Goal: Task Accomplishment & Management: Complete application form

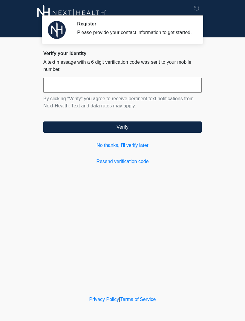
click at [134, 149] on link "No thanks, I'll verify later" at bounding box center [122, 145] width 158 height 7
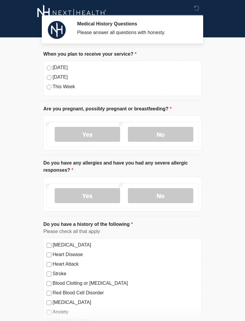
click at [157, 132] on label "No" at bounding box center [160, 134] width 65 height 15
click at [166, 195] on label "No" at bounding box center [160, 195] width 65 height 15
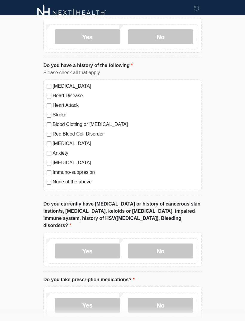
scroll to position [160, 0]
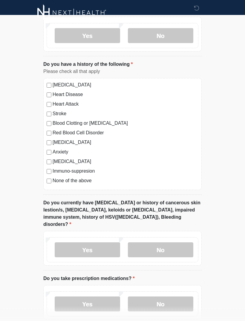
click at [162, 243] on label "No" at bounding box center [160, 249] width 65 height 15
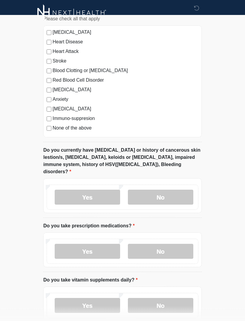
scroll to position [216, 0]
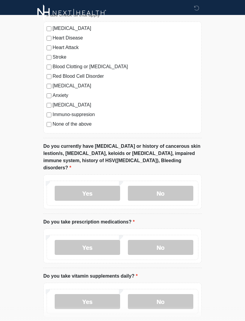
click at [167, 240] on label "No" at bounding box center [160, 247] width 65 height 15
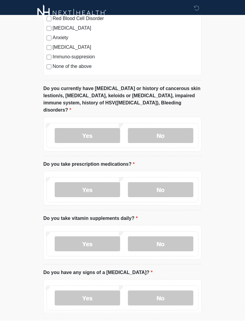
scroll to position [275, 0]
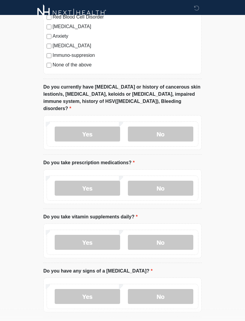
click at [165, 235] on label "No" at bounding box center [160, 242] width 65 height 15
click at [164, 289] on label "No" at bounding box center [160, 296] width 65 height 15
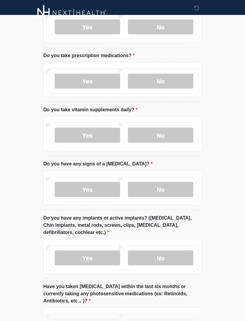
scroll to position [384, 0]
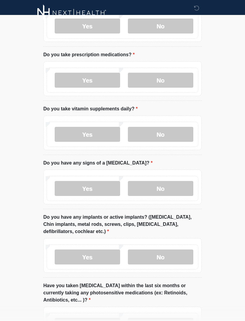
click at [159, 249] on label "No" at bounding box center [160, 256] width 65 height 15
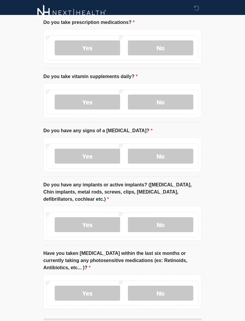
scroll to position [429, 0]
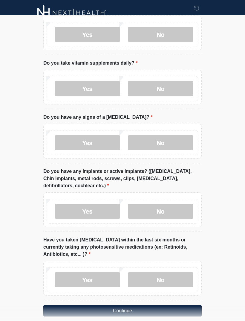
click at [92, 272] on label "Yes" at bounding box center [87, 279] width 65 height 15
click at [130, 305] on button "Continue" at bounding box center [122, 310] width 158 height 11
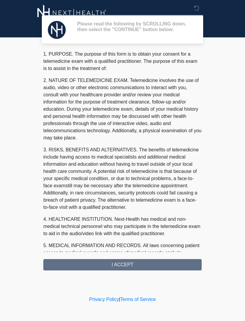
scroll to position [0, 0]
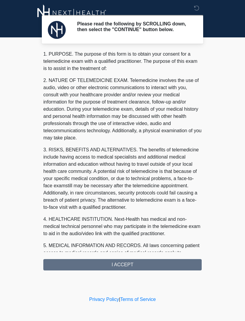
click at [129, 269] on div "1. PURPOSE. The purpose of this form is to obtain your consent for a telemedici…" at bounding box center [122, 161] width 158 height 220
click at [130, 262] on div "1. PURPOSE. The purpose of this form is to obtain your consent for a telemedici…" at bounding box center [122, 161] width 158 height 220
click at [150, 268] on div "1. PURPOSE. The purpose of this form is to obtain your consent for a telemedici…" at bounding box center [122, 161] width 158 height 220
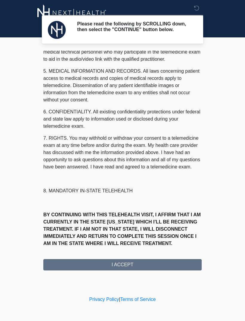
scroll to position [181, 0]
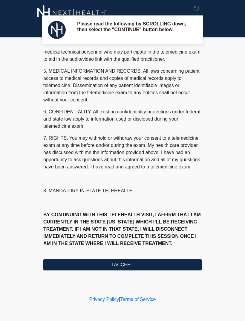
click at [123, 266] on button "I ACCEPT" at bounding box center [122, 264] width 158 height 11
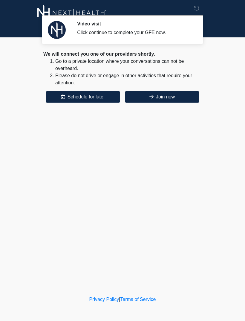
click at [167, 97] on button "Join now" at bounding box center [162, 96] width 74 height 11
